Goal: Task Accomplishment & Management: Manage account settings

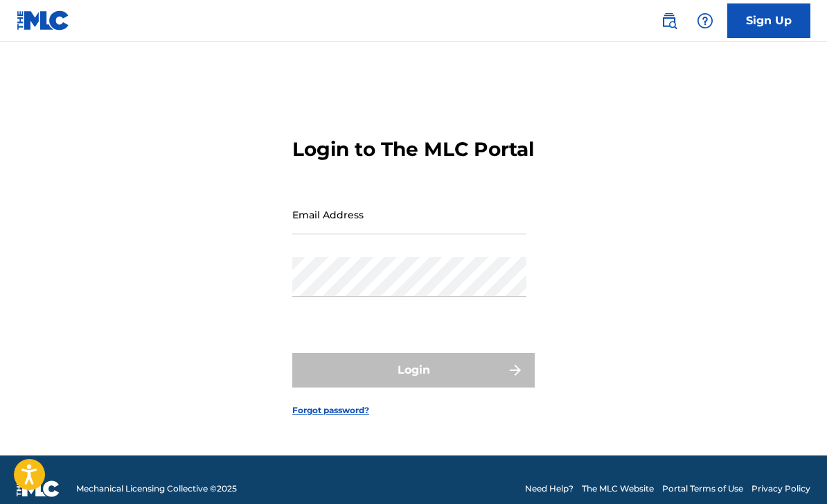
click at [482, 234] on input "Email Address" at bounding box center [409, 214] width 234 height 39
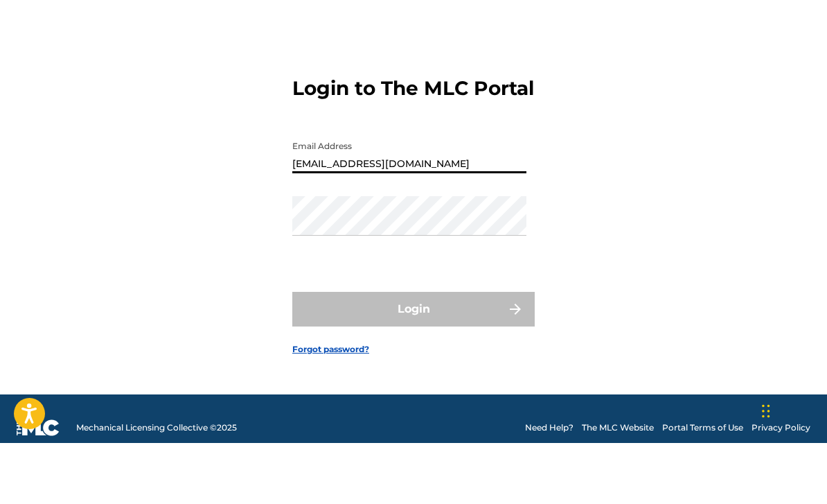
click at [532, 137] on h3 "Login to The MLC Portal" at bounding box center [413, 149] width 242 height 24
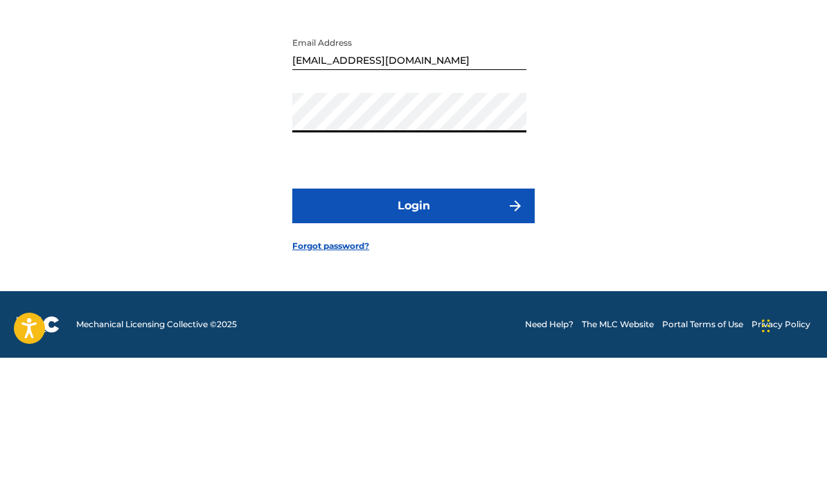
click at [406, 177] on input "Bdavizzz@gmail.com" at bounding box center [409, 196] width 234 height 39
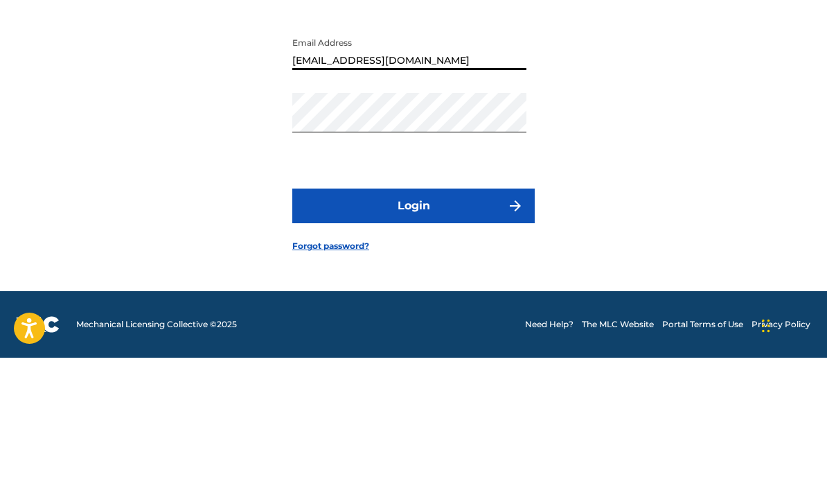
click at [406, 58] on form "Login to The MLC Portal Email Address tltottBdavizzz@gmail.com Password Login F…" at bounding box center [413, 247] width 242 height 379
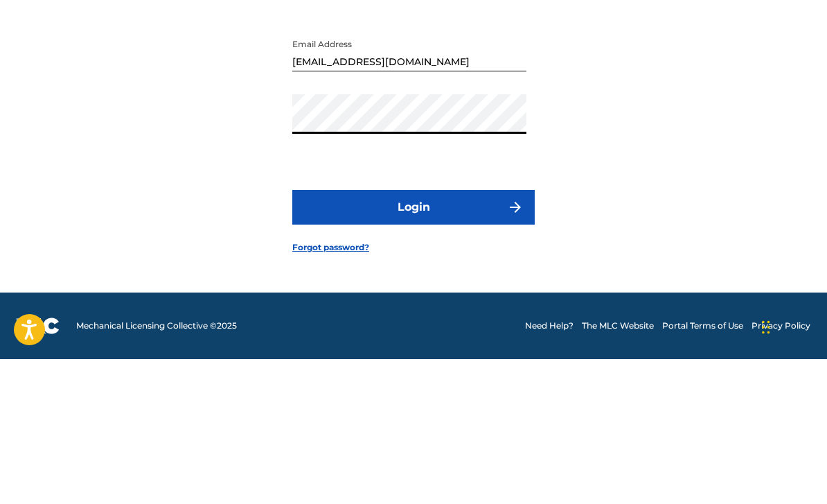
click at [493, 335] on button "Login" at bounding box center [413, 352] width 242 height 35
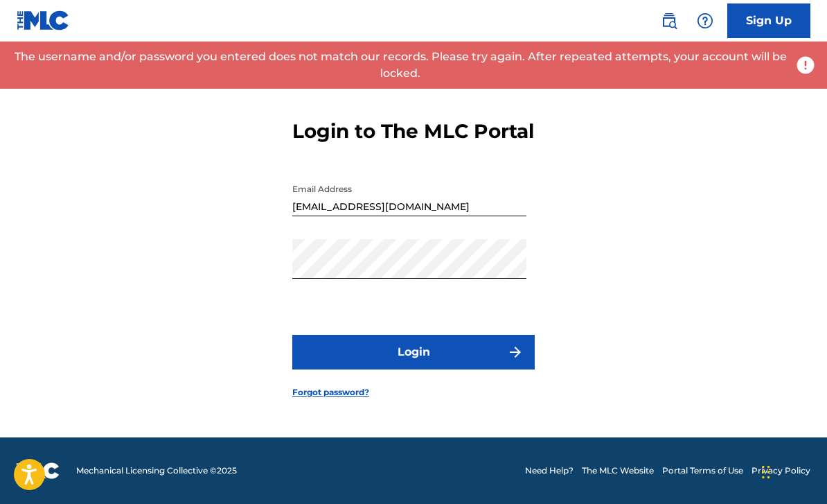
click at [321, 193] on input "tltottBdavizzz@gmail.com" at bounding box center [409, 196] width 234 height 39
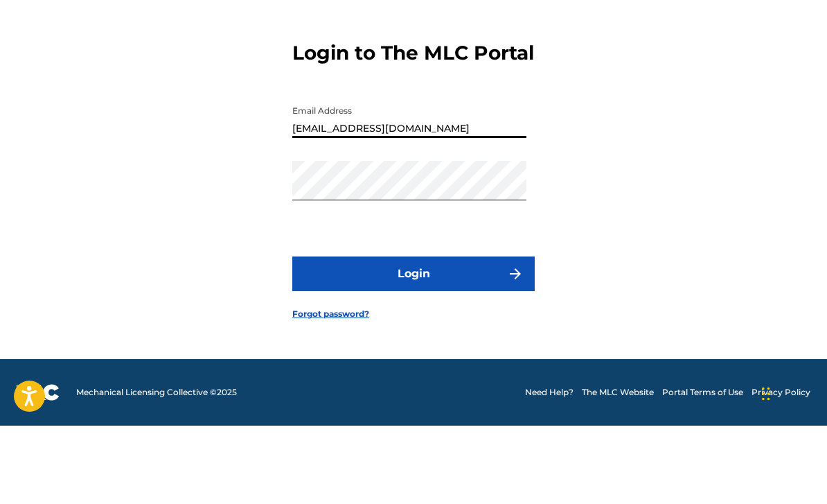
type input "Bdavizzz@gmail.com"
click at [713, 94] on div "Login to The MLC Portal Email Address Bdavizzz@gmail.com Password Login Forgot …" at bounding box center [413, 247] width 827 height 379
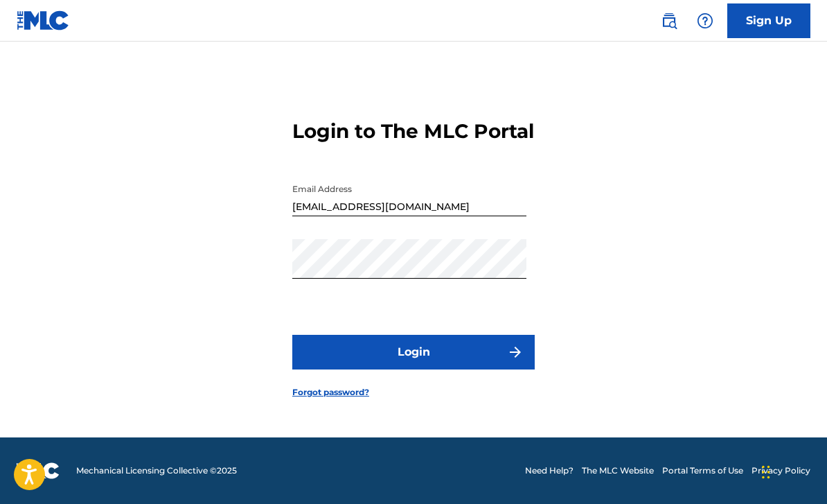
click at [478, 340] on button "Login" at bounding box center [413, 352] width 242 height 35
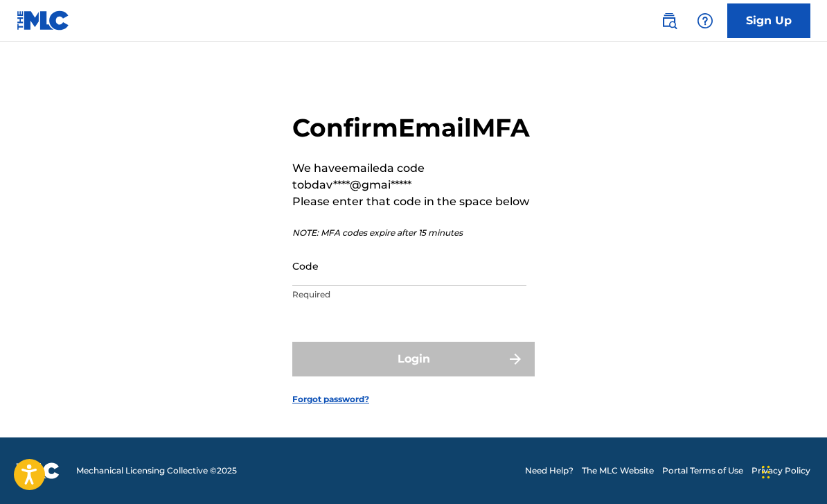
click at [436, 278] on input "Code" at bounding box center [409, 265] width 234 height 39
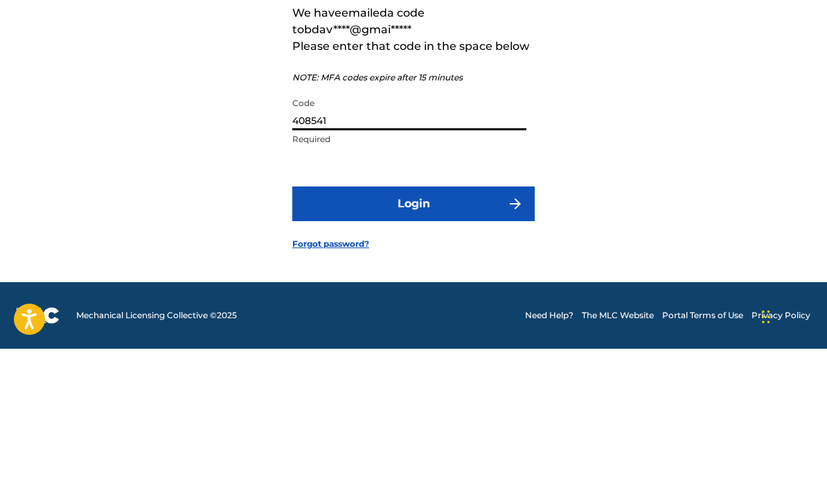
type input "408541"
click at [741, 104] on div "Confirm Email MFA We have emailed a code to bdav****@gmai***** Please enter tha…" at bounding box center [413, 247] width 827 height 379
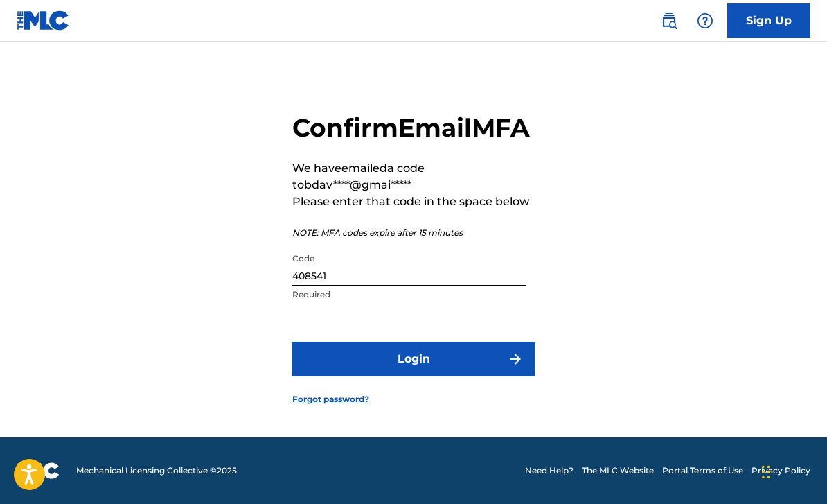
click at [426, 358] on button "Login" at bounding box center [413, 359] width 242 height 35
